Goal: Task Accomplishment & Management: Manage account settings

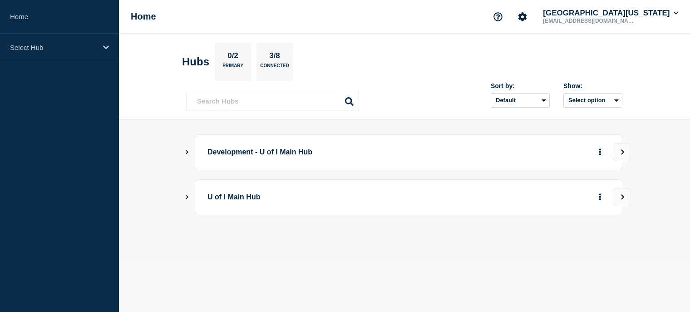
click at [48, 94] on aside "Home Select Hub" at bounding box center [59, 156] width 119 height 312
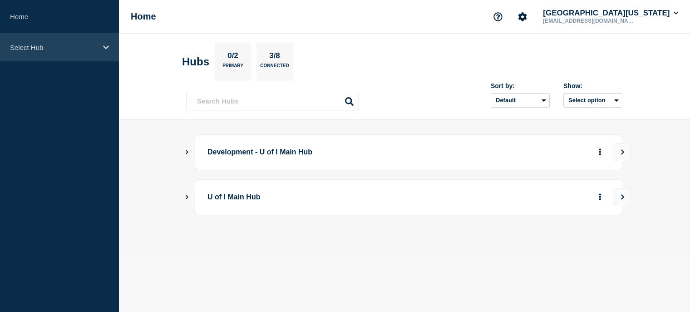
click at [102, 46] on div "Select Hub" at bounding box center [59, 48] width 119 height 28
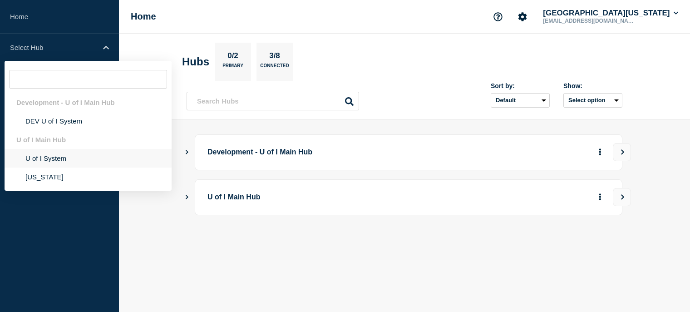
click at [44, 161] on li "U of I System" at bounding box center [88, 158] width 167 height 19
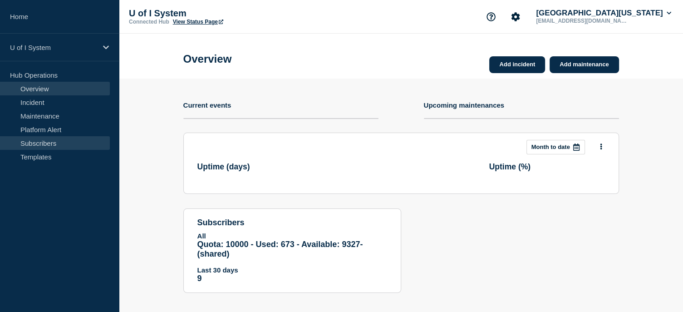
click at [2, 149] on link "Subscribers" at bounding box center [55, 143] width 110 height 14
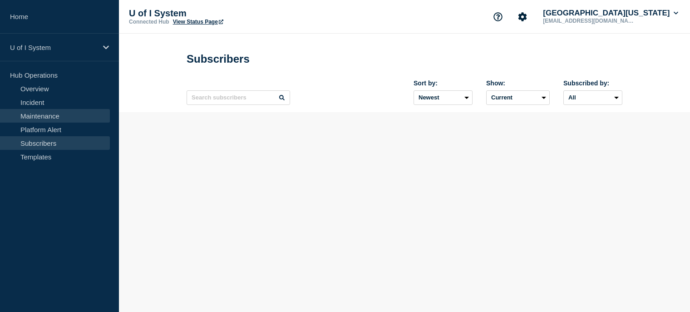
click at [53, 117] on link "Maintenance" at bounding box center [55, 116] width 110 height 14
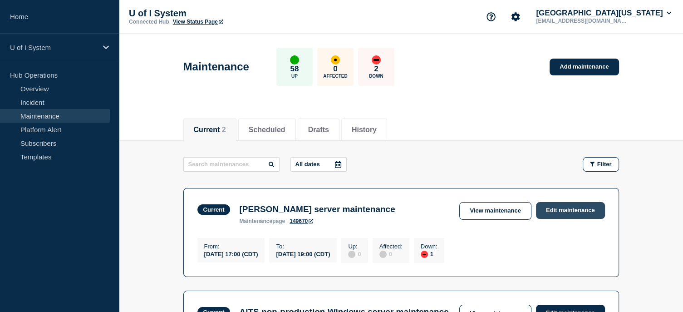
click at [570, 205] on link "Edit maintenance" at bounding box center [570, 210] width 69 height 17
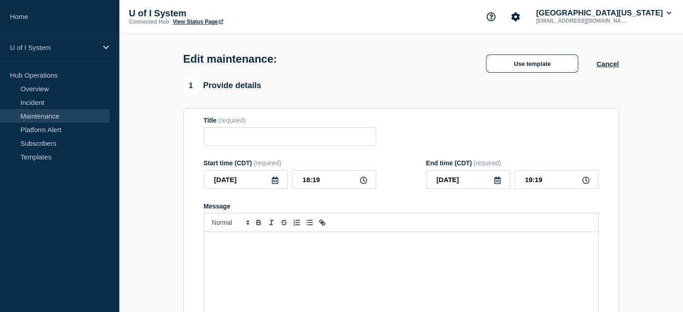
type input "[PERSON_NAME] server maintenance"
type input "17:00"
type input "19:00"
checkbox input "true"
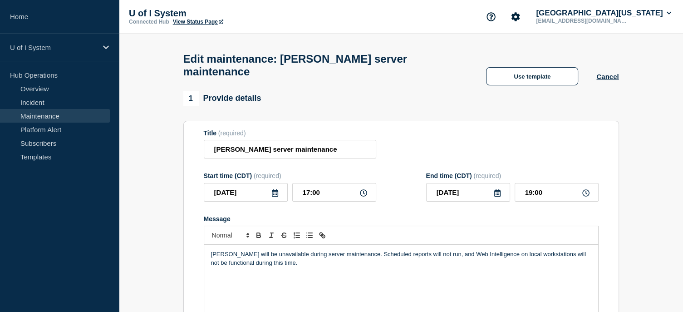
click at [293, 256] on p "[PERSON_NAME] will be unavailable during server maintenance. Scheduled reports …" at bounding box center [401, 258] width 380 height 17
click at [585, 189] on icon at bounding box center [585, 192] width 7 height 7
click at [541, 184] on input "19:00" at bounding box center [557, 192] width 84 height 19
drag, startPoint x: 550, startPoint y: 181, endPoint x: 502, endPoint y: 183, distance: 48.6
click at [502, 183] on div "[DATE] 19:00" at bounding box center [512, 192] width 172 height 19
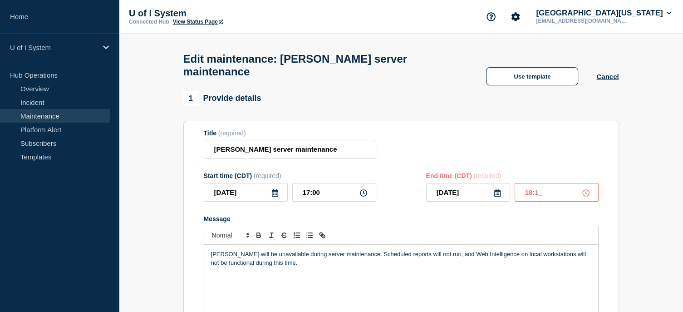
type input "18:19"
click at [287, 253] on p "[PERSON_NAME] will be unavailable during server maintenance. Scheduled reports …" at bounding box center [401, 258] width 380 height 17
click at [288, 275] on p "The event was complete by 8:19pm" at bounding box center [401, 279] width 380 height 8
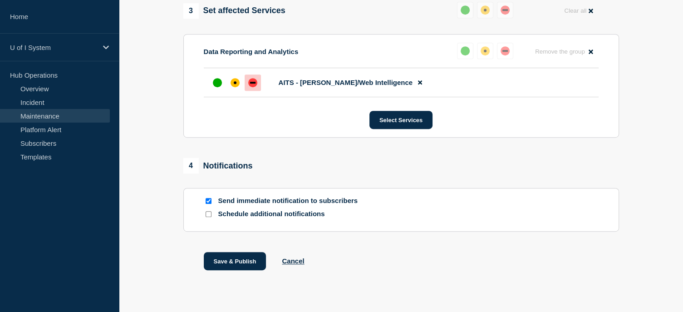
scroll to position [484, 0]
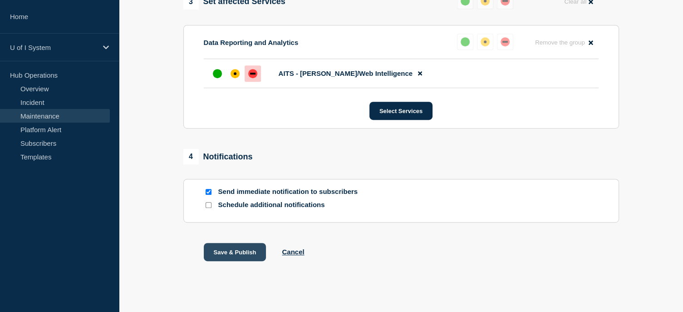
click at [227, 243] on button "Save & Publish" at bounding box center [235, 252] width 63 height 18
